Goal: Navigation & Orientation: Go to known website

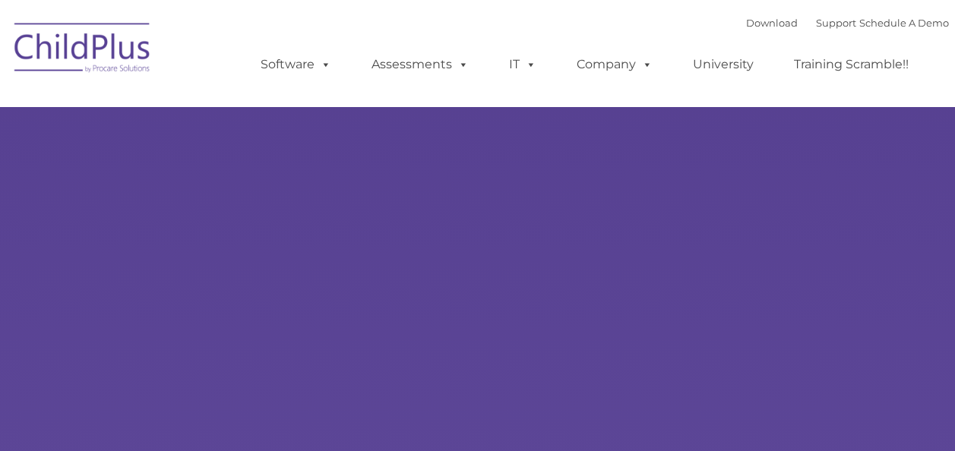
type input ""
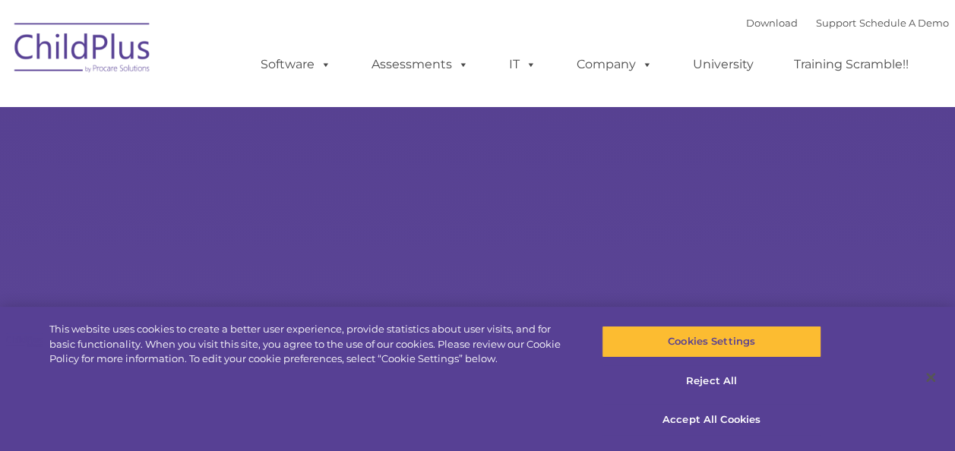
select select "MEDIUM"
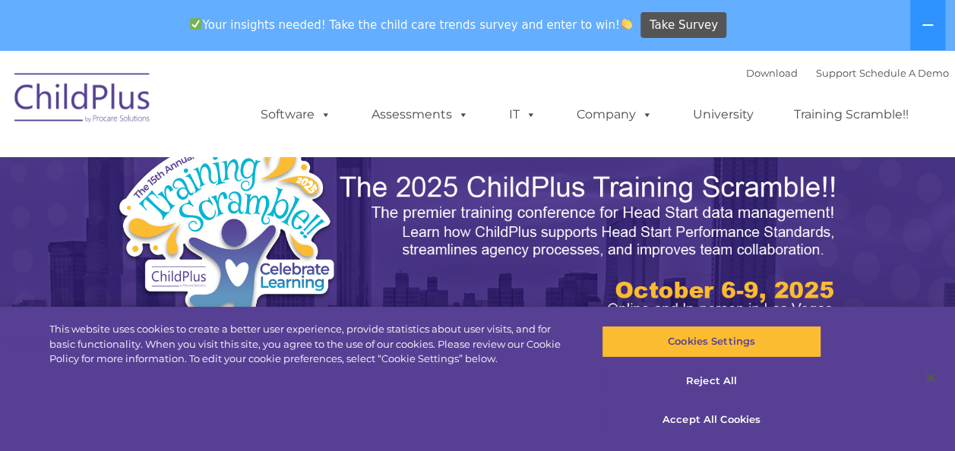
click at [55, 103] on img at bounding box center [83, 100] width 152 height 76
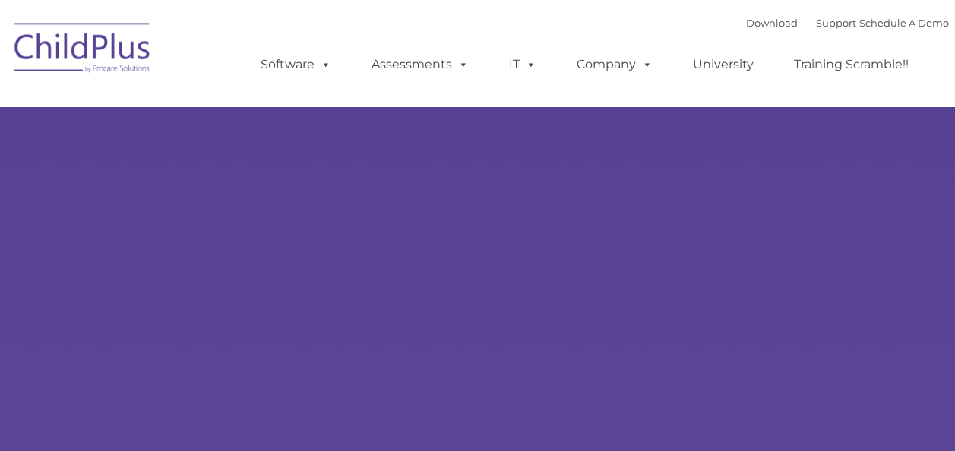
select select "MEDIUM"
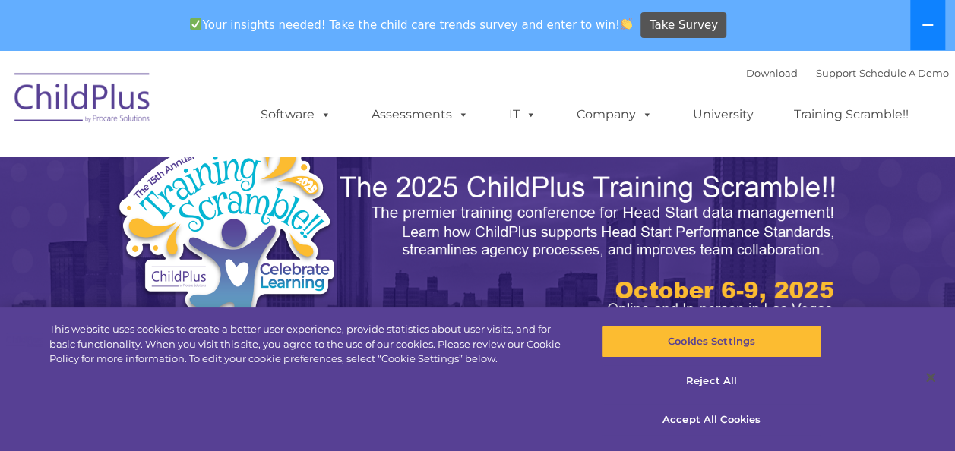
click at [932, 19] on icon at bounding box center [928, 25] width 12 height 12
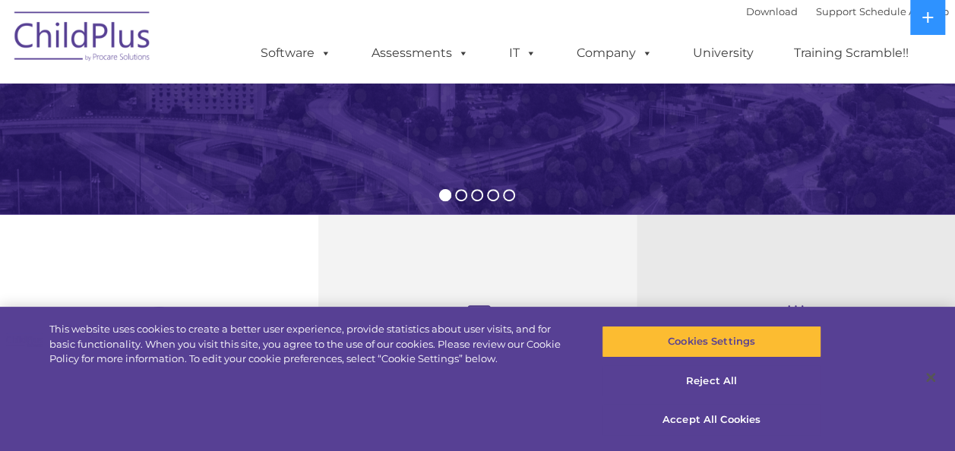
scroll to position [403, 0]
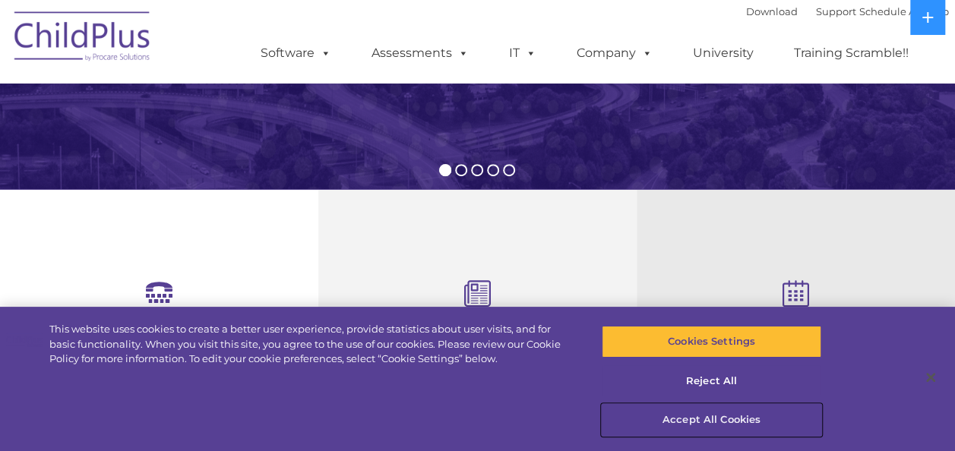
click at [698, 418] on button "Accept All Cookies" at bounding box center [712, 420] width 220 height 32
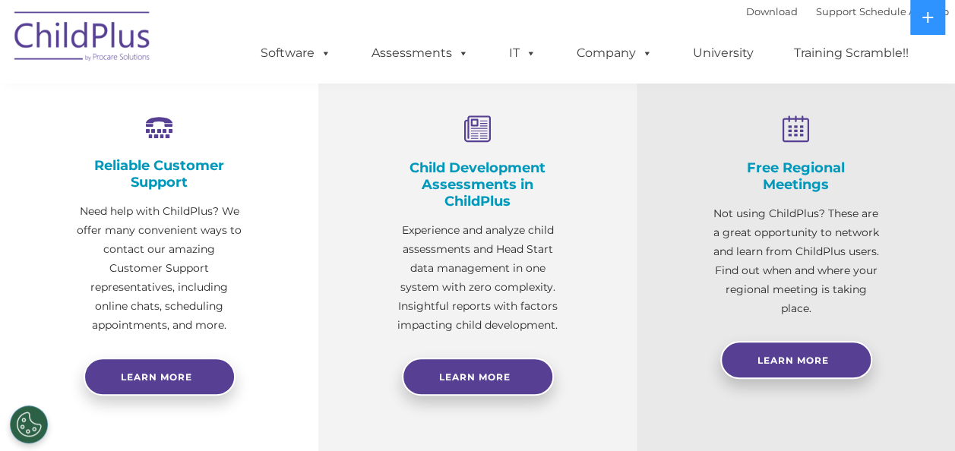
scroll to position [0, 0]
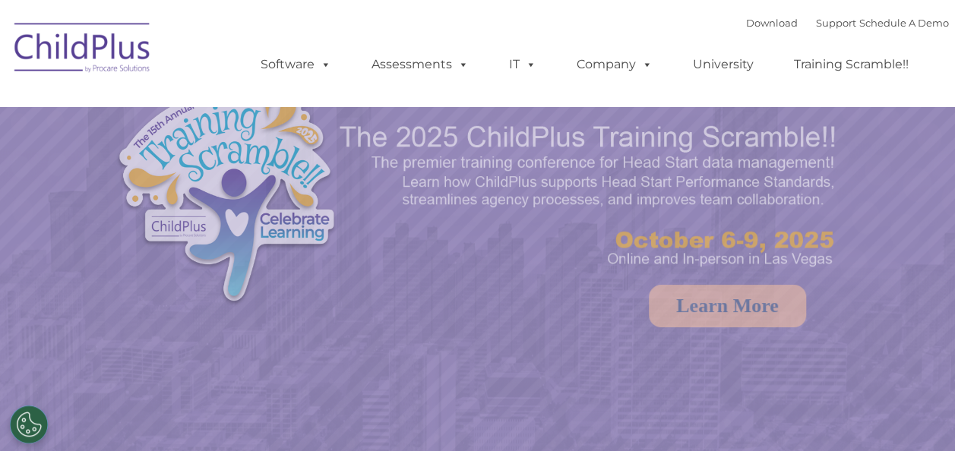
select select "MEDIUM"
